Goal: Information Seeking & Learning: Learn about a topic

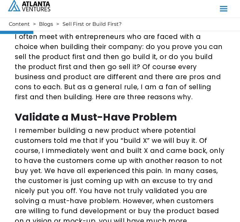
scroll to position [188, 0]
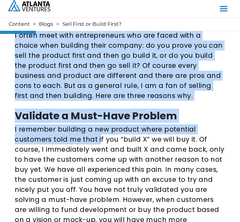
drag, startPoint x: 13, startPoint y: 133, endPoint x: 98, endPoint y: 142, distance: 84.8
click at [99, 142] on p "I remember building a new product where potential customers told me that if you…" at bounding box center [120, 184] width 210 height 121
click at [94, 135] on p "I remember building a new product where potential customers told me that if you…" at bounding box center [120, 184] width 210 height 121
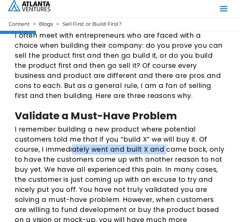
drag, startPoint x: 72, startPoint y: 152, endPoint x: 163, endPoint y: 152, distance: 91.0
click at [163, 152] on p "I remember building a new product where potential customers told me that if you…" at bounding box center [120, 184] width 210 height 121
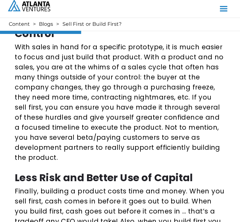
scroll to position [414, 0]
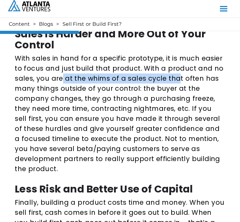
drag, startPoint x: 61, startPoint y: 82, endPoint x: 175, endPoint y: 82, distance: 114.9
click at [175, 82] on p "With sales in hand for a specific prototype, it is much easier to focus and jus…" at bounding box center [120, 113] width 210 height 121
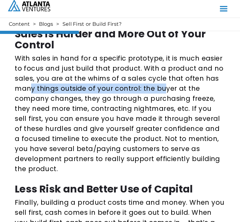
drag, startPoint x: 157, startPoint y: 90, endPoint x: 31, endPoint y: 90, distance: 125.9
click at [31, 90] on p "With sales in hand for a specific prototype, it is much easier to focus and jus…" at bounding box center [120, 113] width 210 height 121
click at [30, 89] on p "With sales in hand for a specific prototype, it is much easier to focus and jus…" at bounding box center [120, 113] width 210 height 121
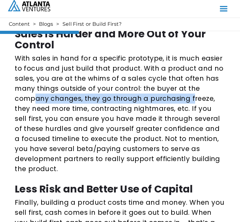
drag, startPoint x: 37, startPoint y: 101, endPoint x: 188, endPoint y: 102, distance: 151.3
click at [188, 102] on p "With sales in hand for a specific prototype, it is much easier to focus and jus…" at bounding box center [120, 113] width 210 height 121
drag, startPoint x: 186, startPoint y: 102, endPoint x: 52, endPoint y: 101, distance: 134.0
click at [52, 101] on p "With sales in hand for a specific prototype, it is much easier to focus and jus…" at bounding box center [120, 113] width 210 height 121
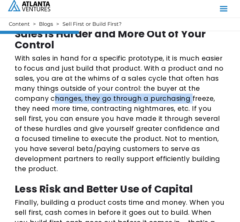
click at [52, 101] on p "With sales in hand for a specific prototype, it is much easier to focus and jus…" at bounding box center [120, 113] width 210 height 121
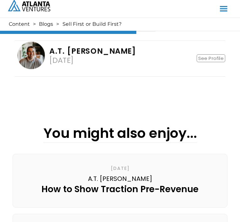
scroll to position [866, 0]
